Goal: Task Accomplishment & Management: Complete application form

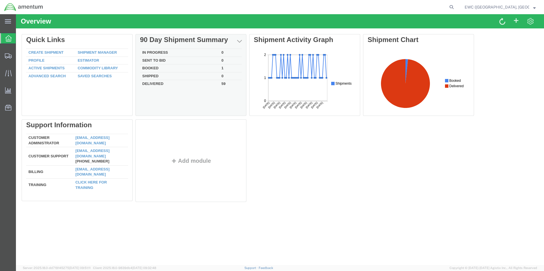
click at [148, 117] on div "Delete 90 Day Shipment Summary In Progress 0 Sent To Bid 0 Booked 1 Shipped 0 D…" at bounding box center [280, 119] width 516 height 171
click at [160, 52] on td "In Progress" at bounding box center [179, 53] width 79 height 8
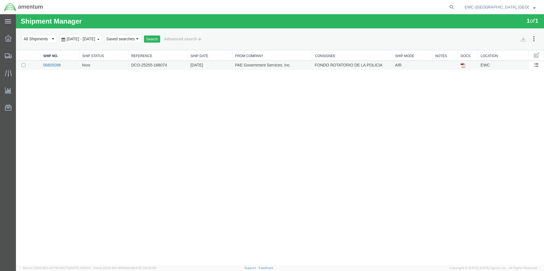
click at [58, 65] on link "56805098" at bounding box center [52, 65] width 18 height 5
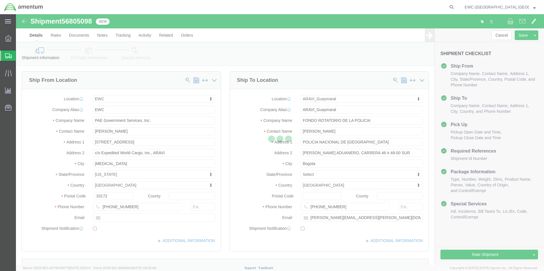
select select "60951"
select select "63333"
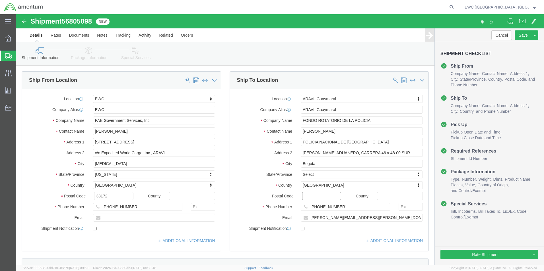
click input "Postal Code"
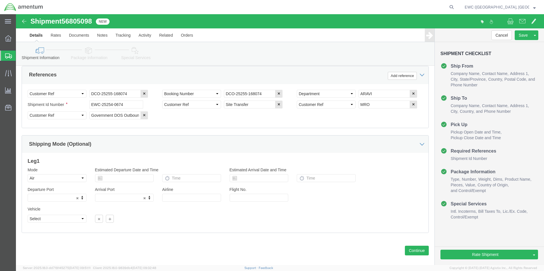
scroll to position [278, 0]
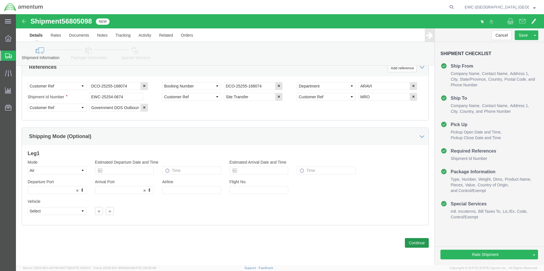
type input "111171"
select select
click button "Continue"
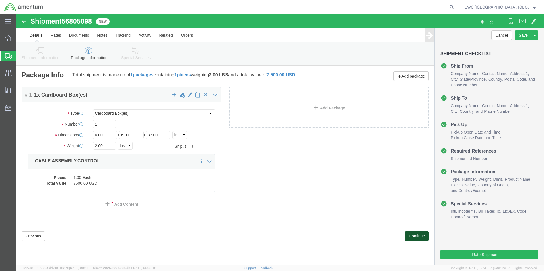
scroll to position [0, 0]
click button "Continue"
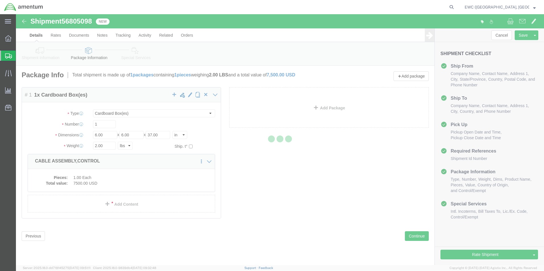
select select
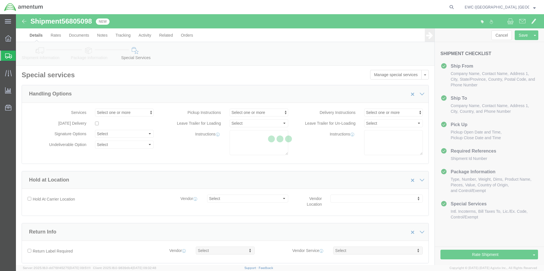
select select "DEPARTMENT"
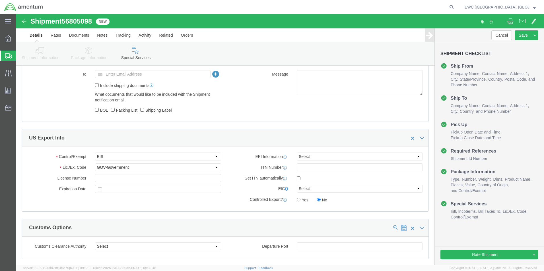
scroll to position [398, 0]
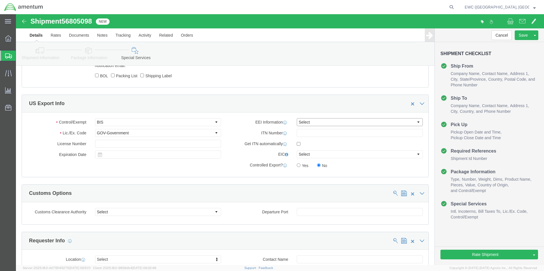
click select "Select AES-Direct EEI Carrier File EEI EEI Exempt"
select select "AESD"
click select "Select AES-Direct EEI Carrier File EEI EEI Exempt"
click input "text"
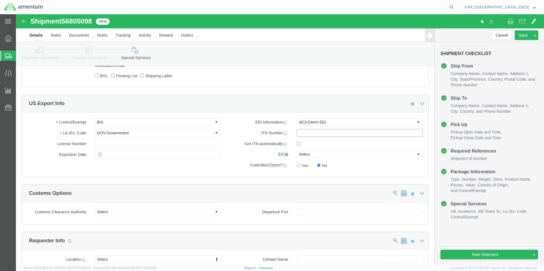
paste input "X20250912316681"
type input "X20250912316681"
click div "Customs Options"
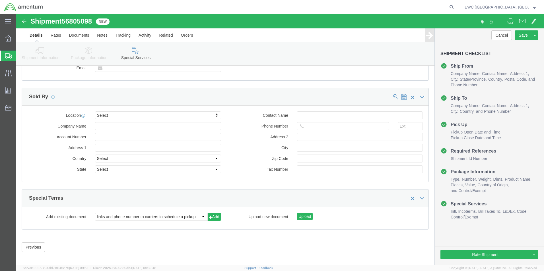
scroll to position [659, 0]
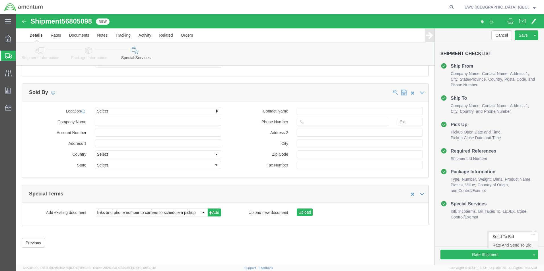
click link "Rate And Send To Bid"
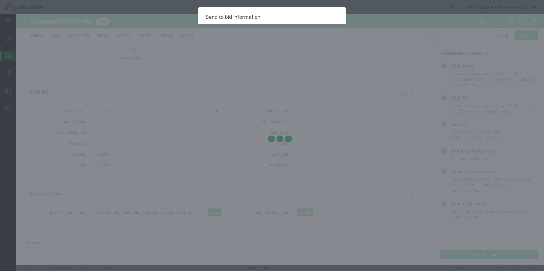
select select "AIR"
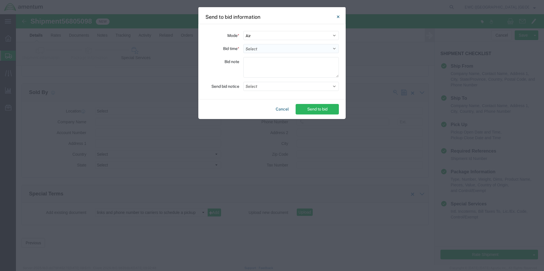
click at [254, 46] on select "Select 30 Min (Rush) 1 Hour (Rush) 2 Hours (Rush) 4 Hours (Rush) 8 Hours (Rush)…" at bounding box center [291, 48] width 96 height 9
select select "0.5"
click at [243, 44] on select "Select 30 Min (Rush) 1 Hour (Rush) 2 Hours (Rush) 4 Hours (Rush) 8 Hours (Rush)…" at bounding box center [291, 48] width 96 height 9
click at [254, 63] on textarea at bounding box center [291, 67] width 96 height 20
type textarea "ARAVI"
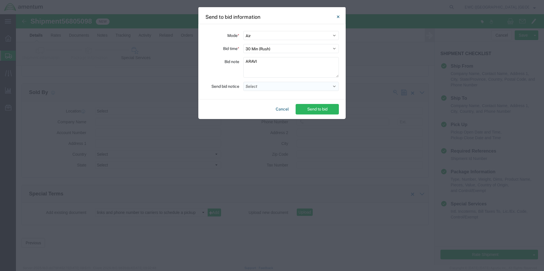
click at [300, 87] on button "Select" at bounding box center [291, 86] width 96 height 9
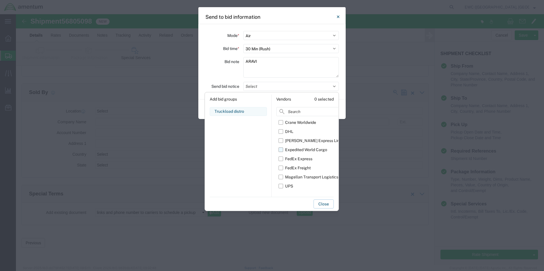
click at [284, 150] on label "Expedited World Cargo" at bounding box center [310, 149] width 65 height 9
click at [0, 0] on input "Expedited World Cargo" at bounding box center [0, 0] width 0 height 0
click at [321, 202] on button "Close" at bounding box center [323, 204] width 20 height 9
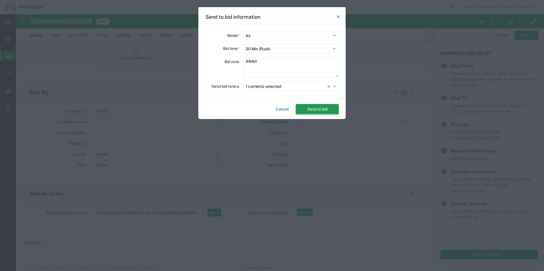
click at [323, 108] on button "Send to bid" at bounding box center [316, 109] width 43 height 11
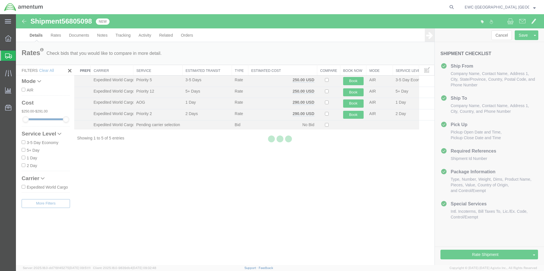
scroll to position [0, 0]
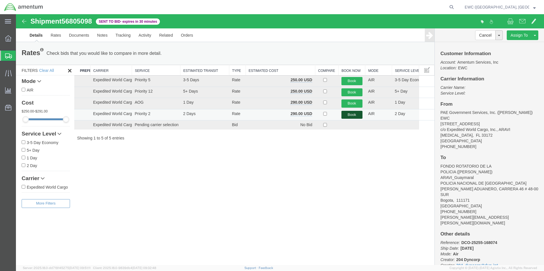
click at [350, 114] on button "Book" at bounding box center [351, 115] width 21 height 8
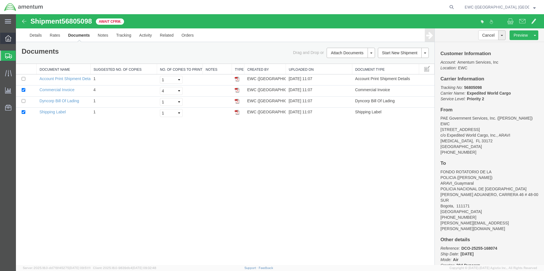
click at [7, 38] on icon at bounding box center [8, 38] width 6 height 6
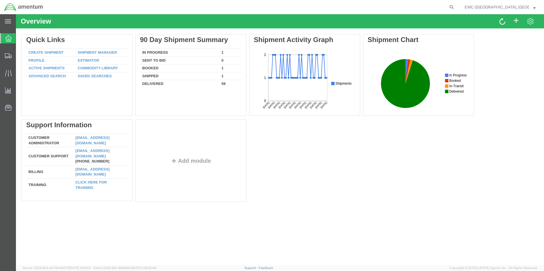
click at [532, 7] on span "EWC (Miami, FL) ARAVI Program" at bounding box center [499, 7] width 71 height 6
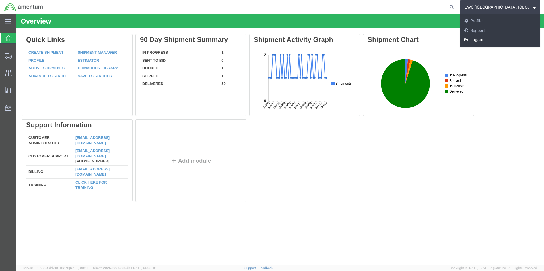
click at [482, 39] on link "Logout" at bounding box center [500, 40] width 80 height 10
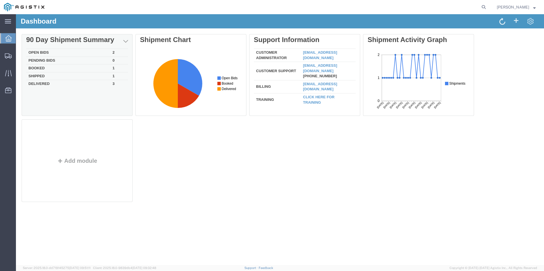
click at [34, 68] on td "Booked" at bounding box center [68, 69] width 84 height 8
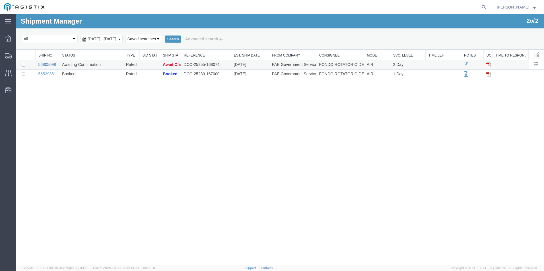
click at [47, 65] on link "56805098" at bounding box center [47, 64] width 18 height 5
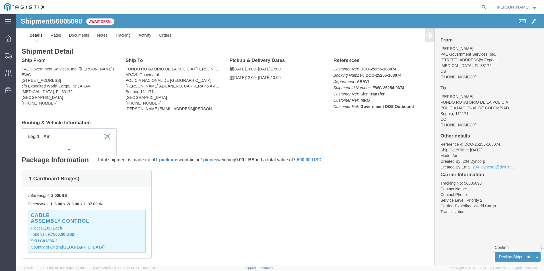
click link "Confirm"
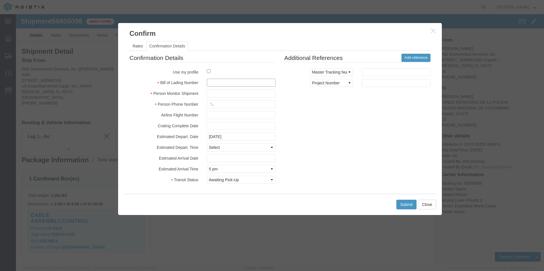
click input "text"
drag, startPoint x: 191, startPoint y: 68, endPoint x: 213, endPoint y: 68, distance: 22.2
click input "406-06568855"
type input "406-06568855"
click input "text"
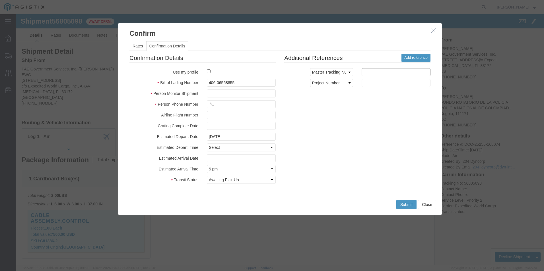
paste input "406-06568855"
type input "406-06568855"
click input "text"
type input "[PERSON_NAME]"
click icon
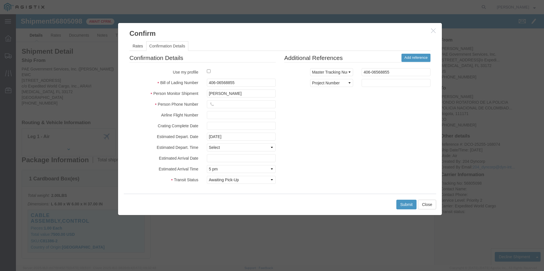
click icon
click input "text"
type input "3053925085"
click div "Confirmation Details Use my profile Bill of Lading Number 406-06568855 Person M…"
click input "[DATE]"
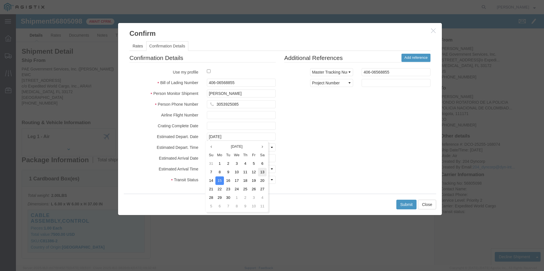
click td "13"
type input "[DATE]"
click div "Confirmation Details Use my profile Bill of Lading Number 406-06568855 Person M…"
click select "Select Midnight 1 am 2 am 3 am 4 am 5 am 6 am 7 am 8 am 9 am 10 am 11 am 12 Noo…"
select select
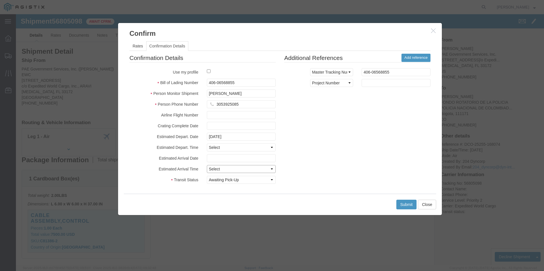
click select "Select Midnight 1 am 2 am 3 am 4 am 5 am 6 am 7 am 8 am 9 am 10 am 11 am 12 Noo…"
click div "Confirmation Details Use my profile Bill of Lading Number 406-06568855 Person M…"
click button "Submit"
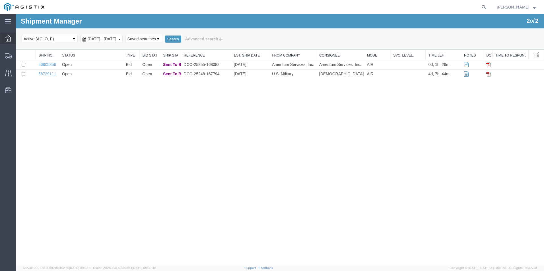
click at [9, 42] on div at bounding box center [8, 38] width 16 height 11
